Goal: Information Seeking & Learning: Find specific page/section

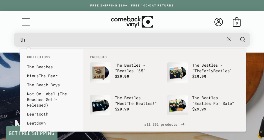
type input "t"
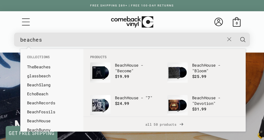
type input "beaches"
click at [235, 33] on button "Search" at bounding box center [242, 40] width 15 height 14
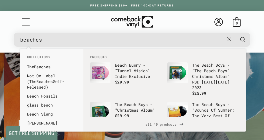
scroll to position [0, 264]
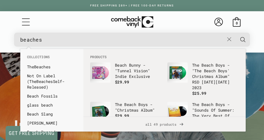
click at [80, 41] on input "beaches" at bounding box center [121, 40] width 203 height 12
click at [235, 33] on button "Search" at bounding box center [242, 40] width 15 height 14
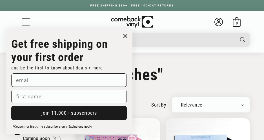
click at [182, 106] on select "Relevance Newly Added Popularity Artist (A-Z) Price (High To Low) Price (Low To…" at bounding box center [211, 105] width 66 height 6
click at [128, 34] on circle "Close dialog" at bounding box center [125, 36] width 8 height 8
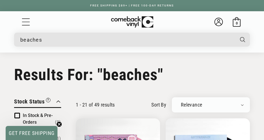
click at [22, 40] on input "beaches" at bounding box center [127, 40] width 214 height 12
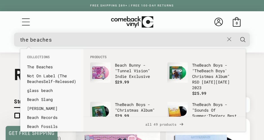
type input "the beaches"
click at [235, 33] on button "Search" at bounding box center [242, 40] width 15 height 14
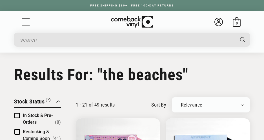
type input "the beaches"
